Goal: Transaction & Acquisition: Purchase product/service

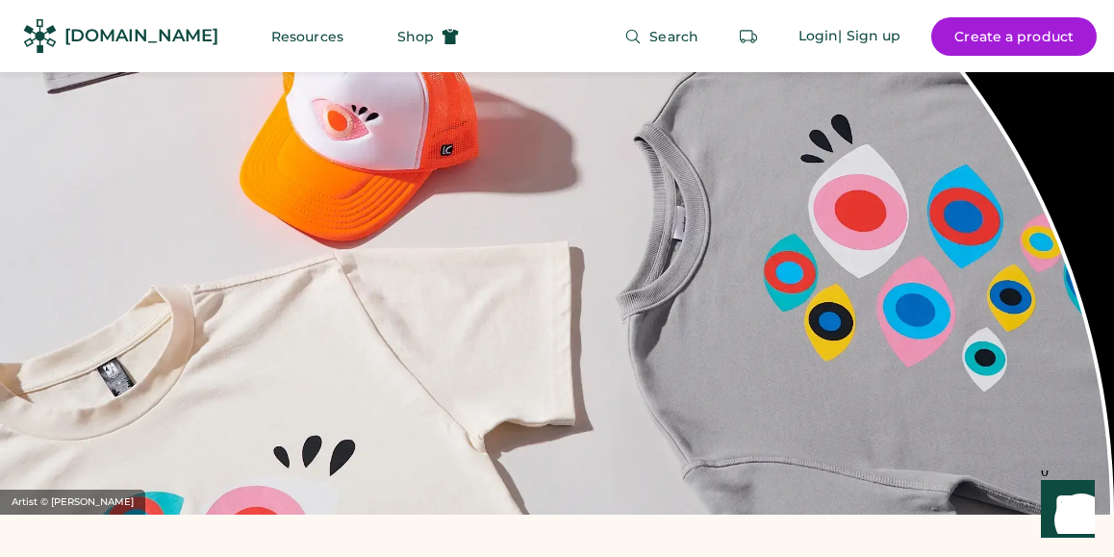
scroll to position [785, 0]
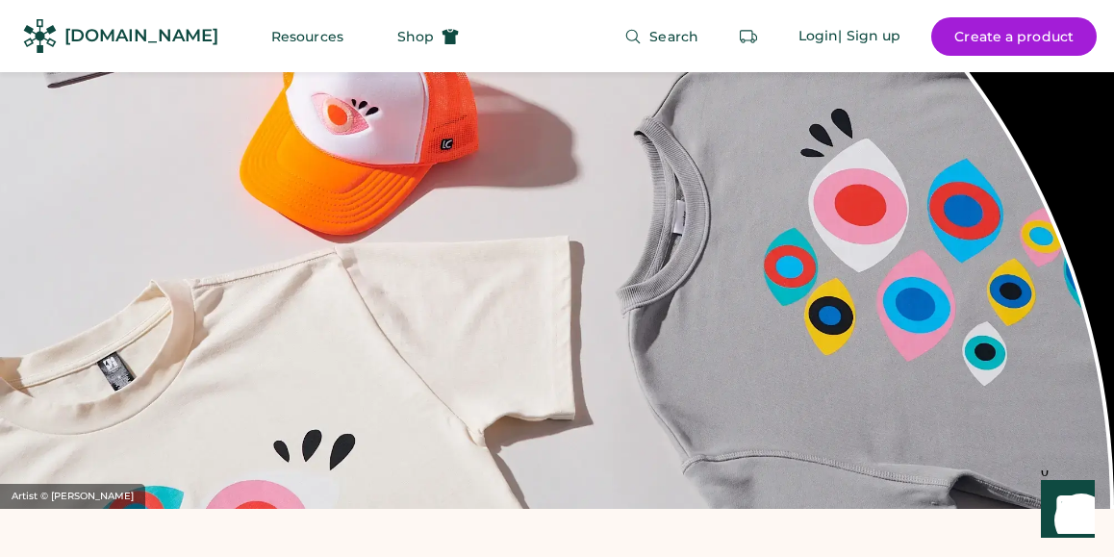
click at [591, 265] on div "Artist © [PERSON_NAME]" at bounding box center [557, 143] width 1114 height 731
click at [387, 21] on button "Shop" at bounding box center [428, 36] width 108 height 38
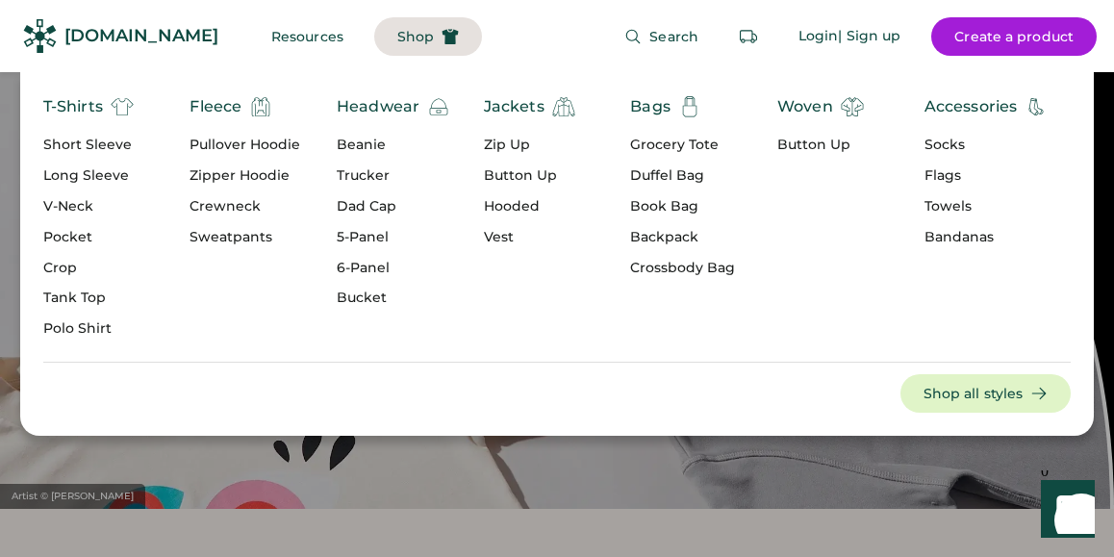
click at [667, 148] on div "Grocery Tote" at bounding box center [682, 145] width 105 height 19
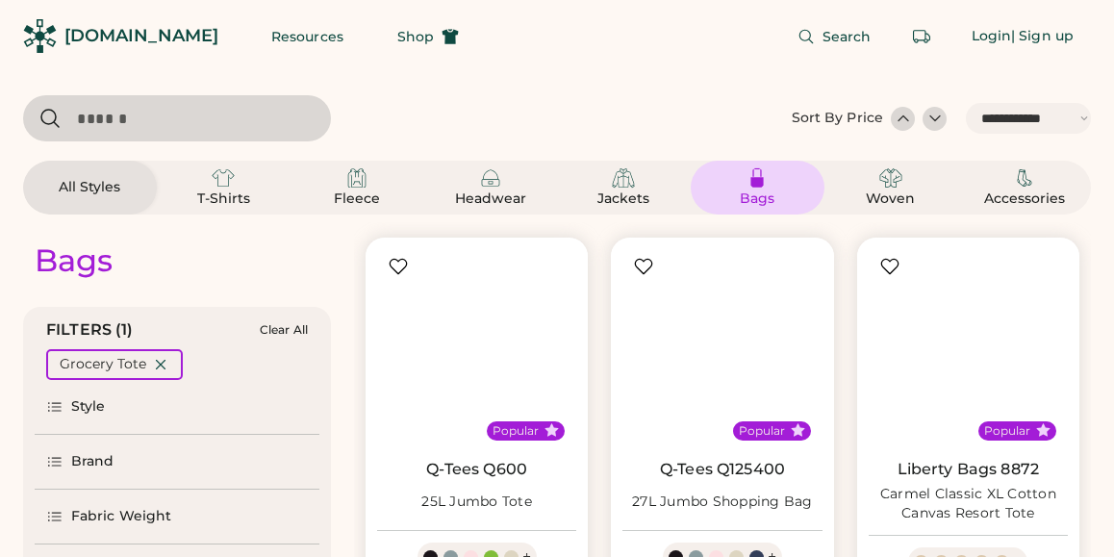
select select "*****"
select select "*"
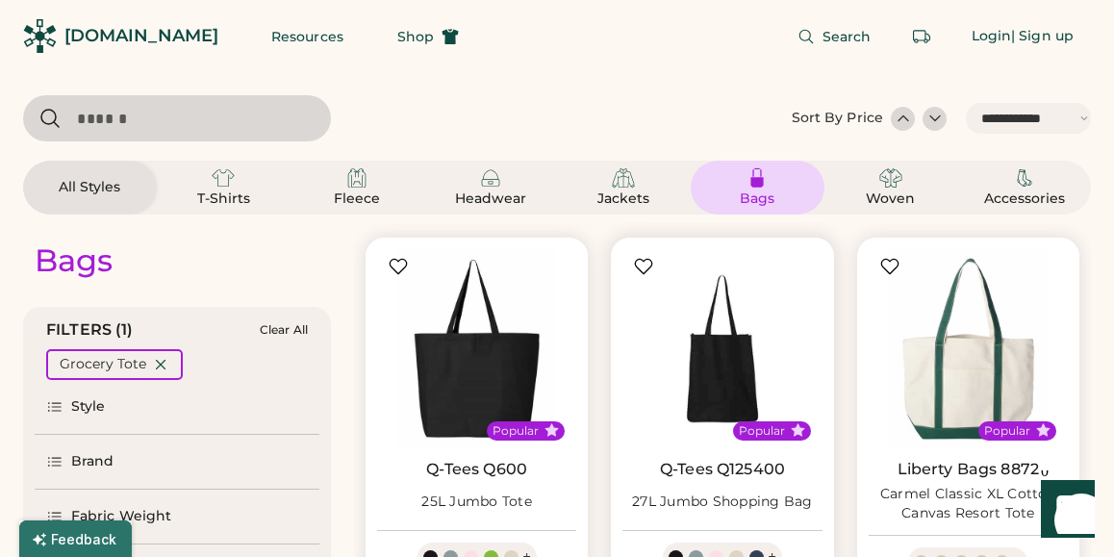
scroll to position [223, 0]
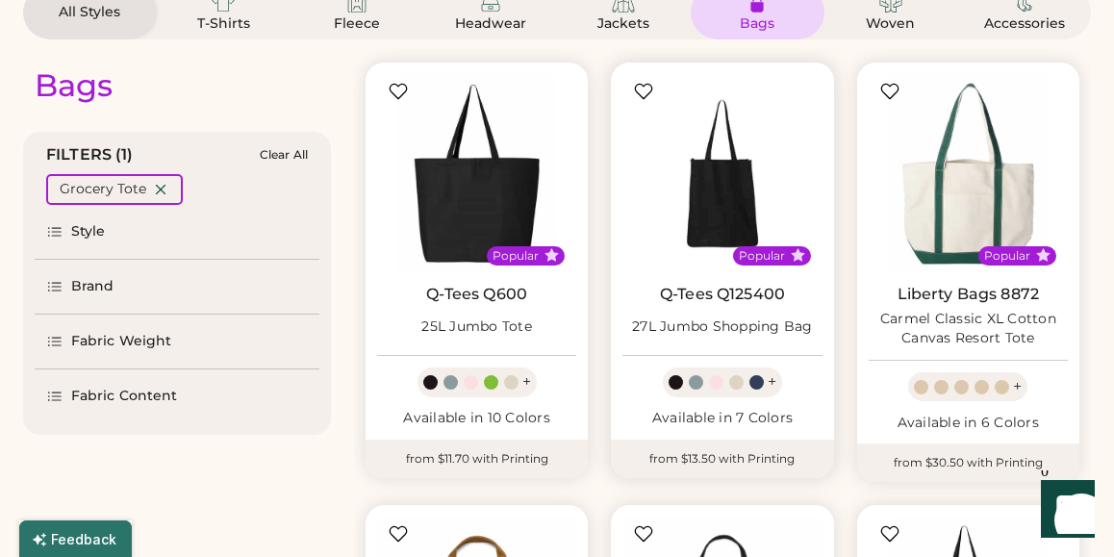
select select "*****"
select select "*"
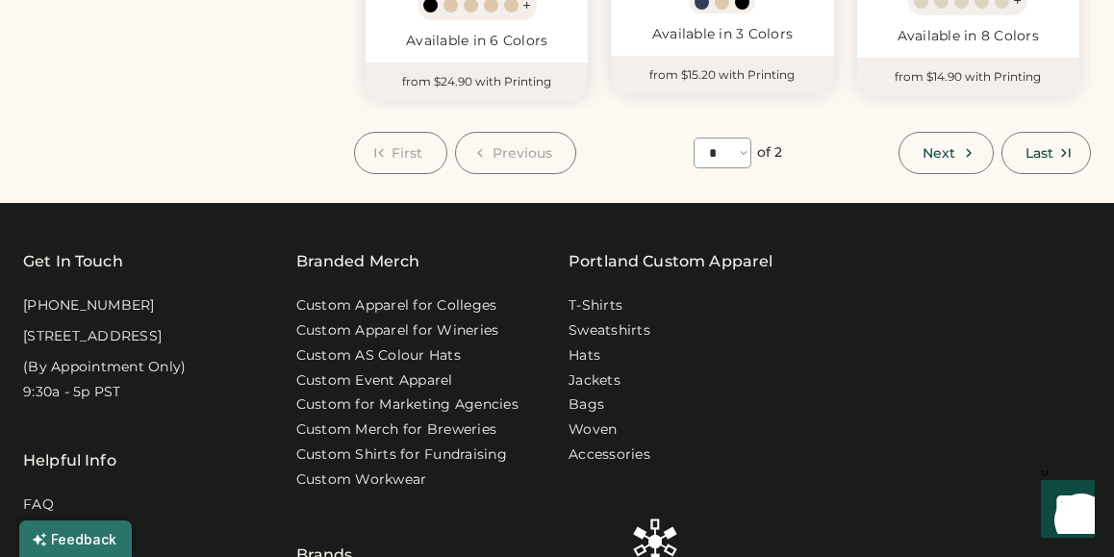
scroll to position [1891, 0]
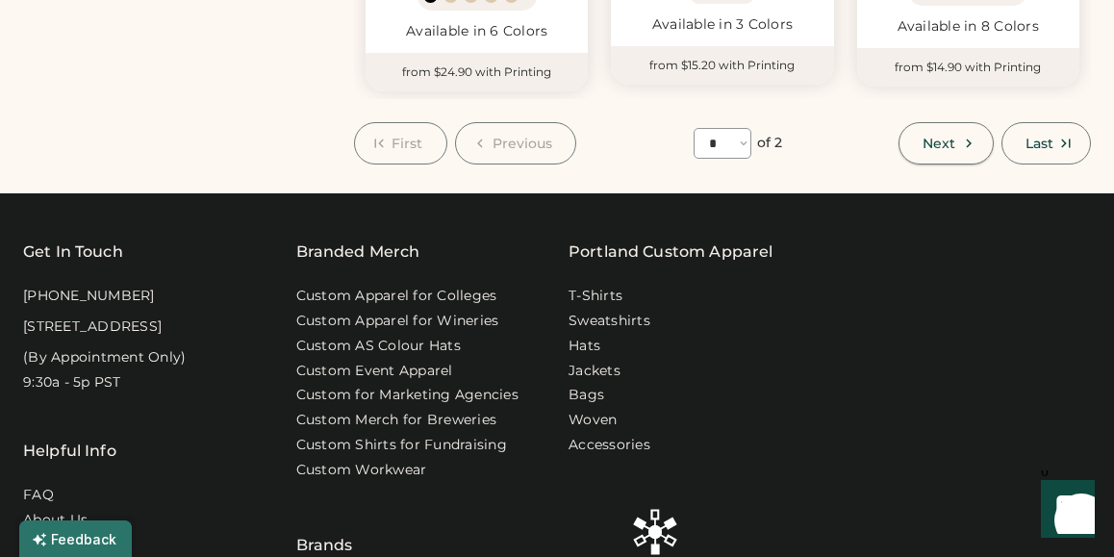
click at [912, 145] on button "Next" at bounding box center [946, 143] width 94 height 42
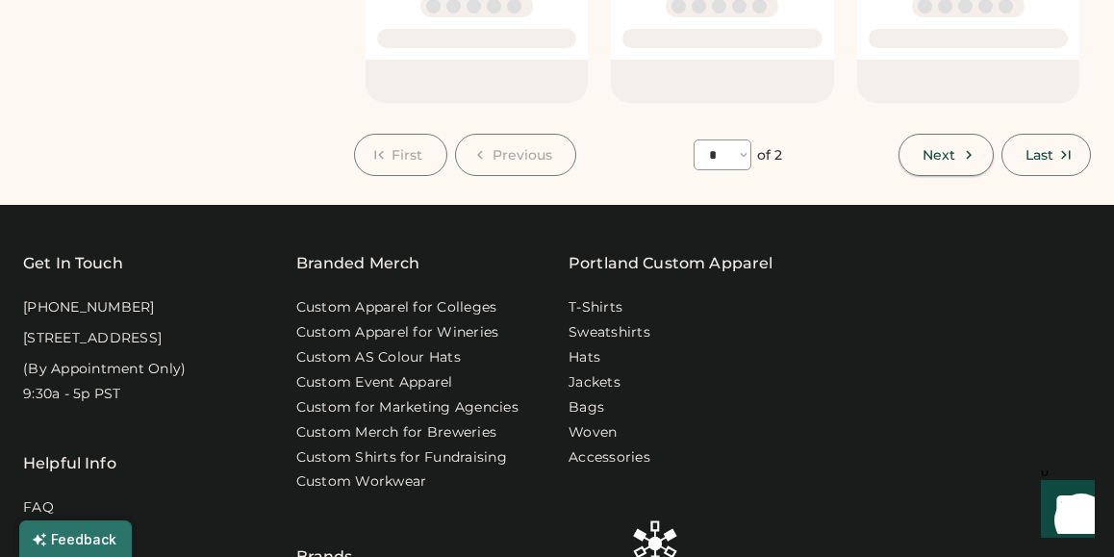
select select "*"
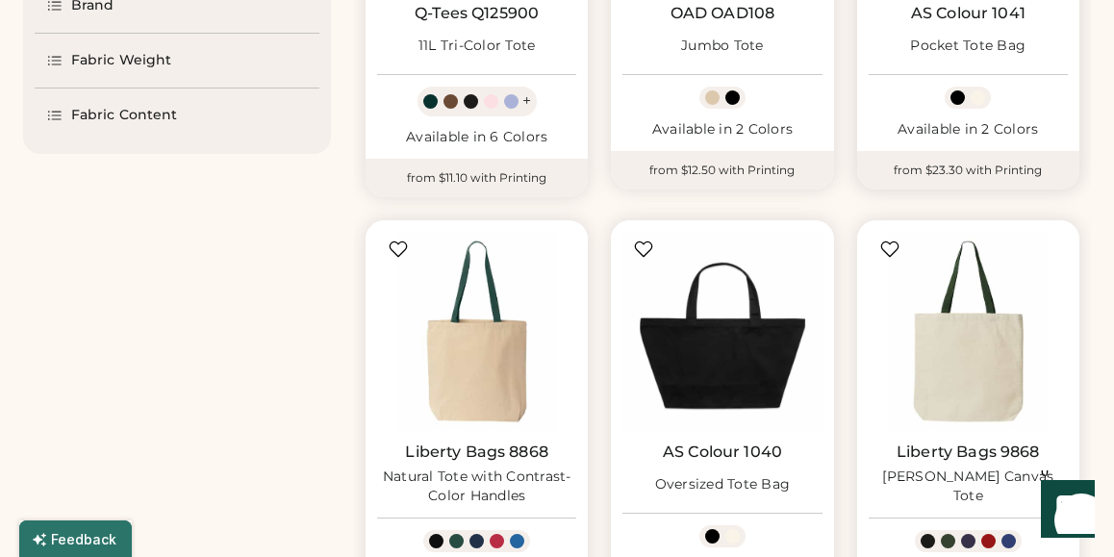
scroll to position [464, 0]
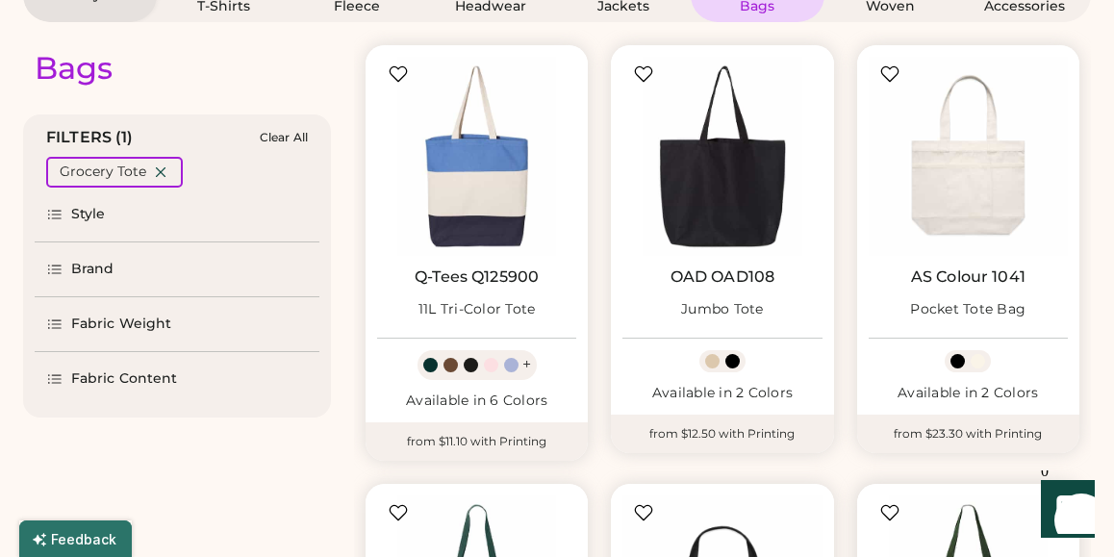
scroll to position [183, 0]
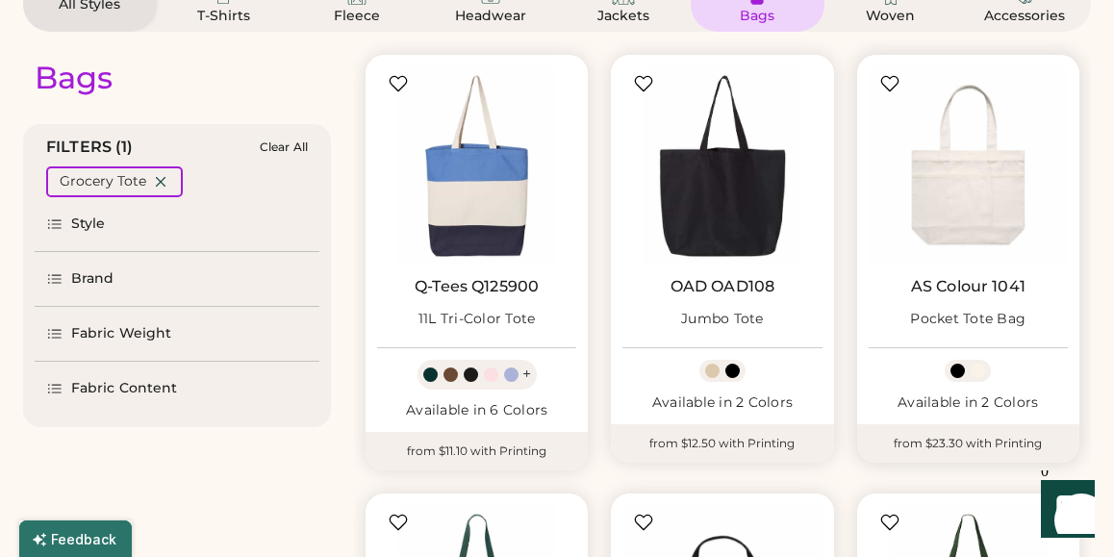
click at [979, 375] on div at bounding box center [978, 371] width 14 height 14
click at [960, 376] on div at bounding box center [958, 371] width 14 height 14
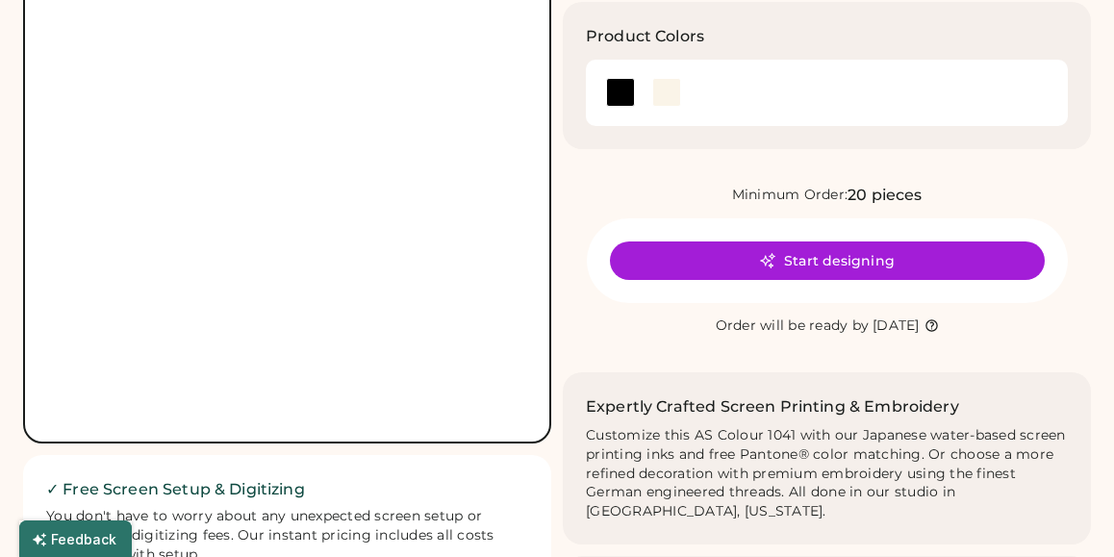
scroll to position [220, 0]
